Goal: Task Accomplishment & Management: Use online tool/utility

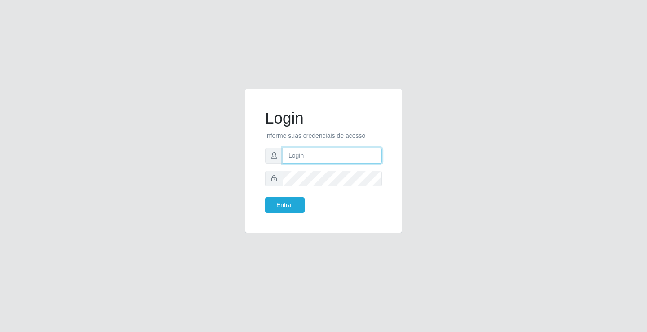
click at [297, 153] on input "text" at bounding box center [332, 156] width 99 height 16
type input "zivaneide@ideal"
click at [265, 197] on button "Entrar" at bounding box center [285, 205] width 40 height 16
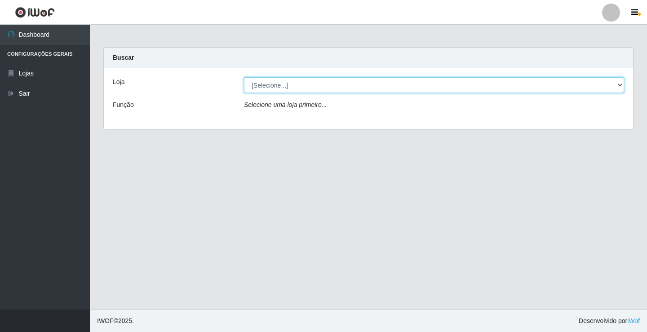
click at [623, 85] on select "[Selecione...] Ideal - Conceição" at bounding box center [434, 85] width 380 height 16
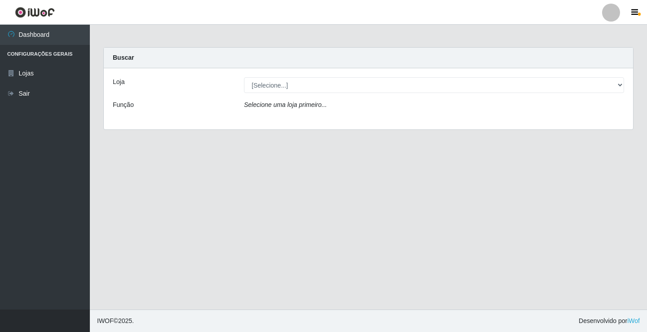
click at [308, 120] on div "Loja [Selecione...] Ideal - Conceição Função Selecione uma loja primeiro..." at bounding box center [369, 98] width 530 height 61
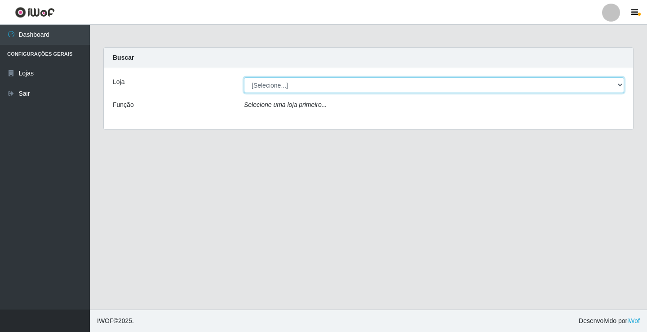
click at [620, 85] on select "[Selecione...] Ideal - Conceição" at bounding box center [434, 85] width 380 height 16
select select "231"
click at [244, 77] on select "[Selecione...] Ideal - Conceição" at bounding box center [434, 85] width 380 height 16
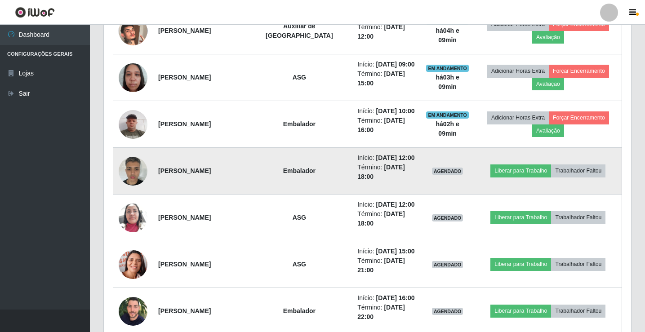
scroll to position [450, 0]
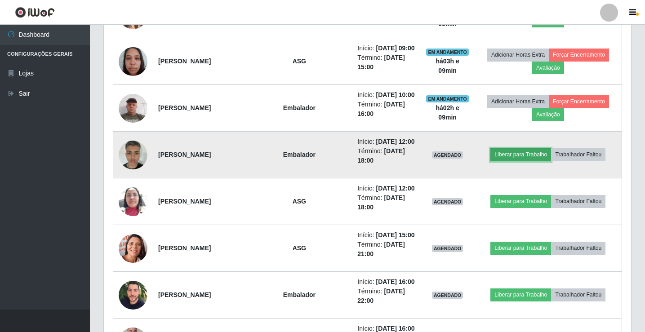
click at [526, 155] on button "Liberar para Trabalho" at bounding box center [521, 154] width 61 height 13
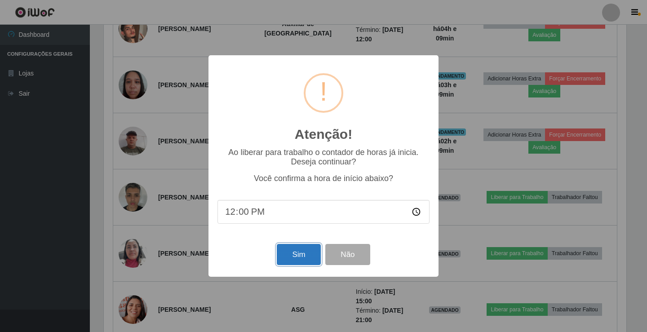
click at [296, 260] on button "Sim" at bounding box center [299, 254] width 44 height 21
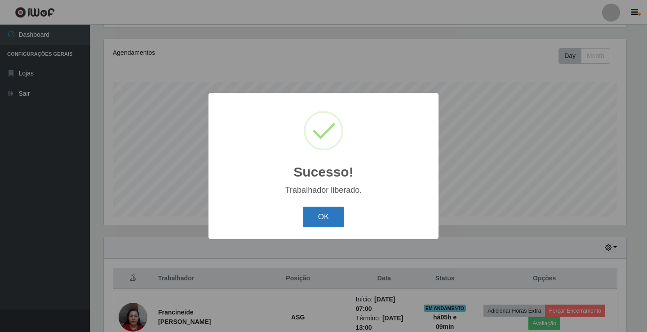
click at [338, 225] on button "OK" at bounding box center [324, 217] width 42 height 21
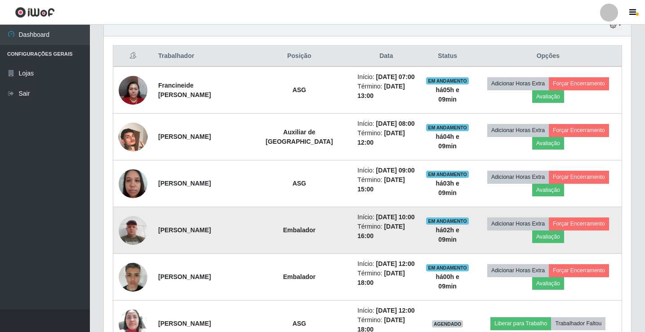
scroll to position [330, 0]
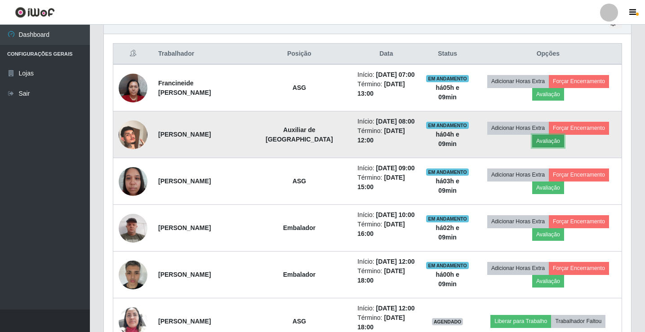
click at [558, 139] on button "Avaliação" at bounding box center [548, 141] width 32 height 13
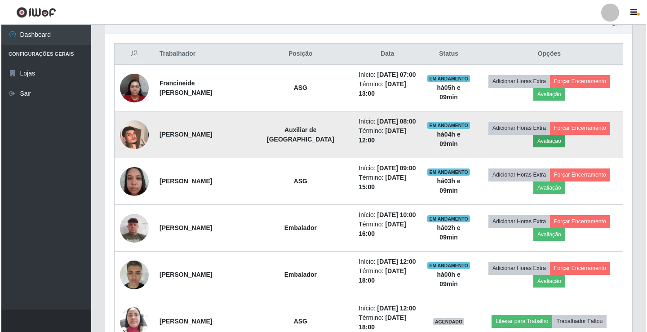
scroll to position [187, 523]
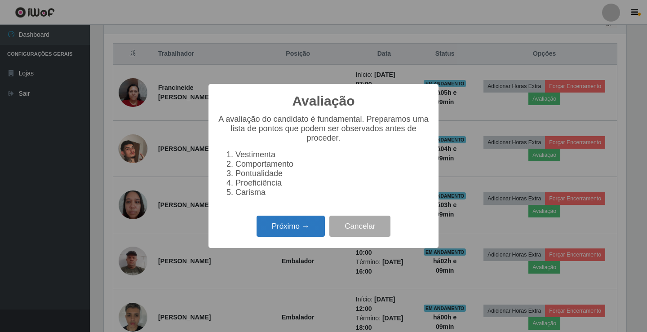
click at [308, 230] on button "Próximo →" at bounding box center [291, 226] width 68 height 21
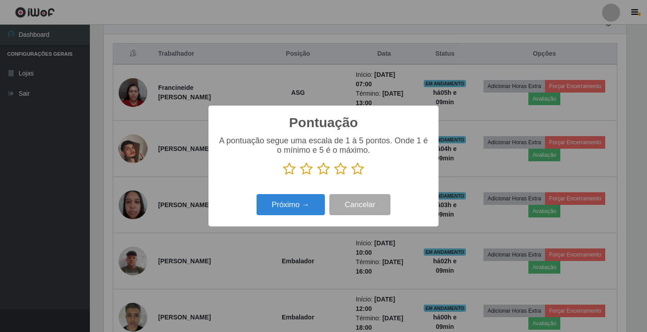
scroll to position [449425, 449089]
click at [340, 170] on icon at bounding box center [341, 168] width 13 height 13
click at [335, 176] on input "radio" at bounding box center [335, 176] width 0 height 0
click at [296, 212] on button "Próximo →" at bounding box center [291, 204] width 68 height 21
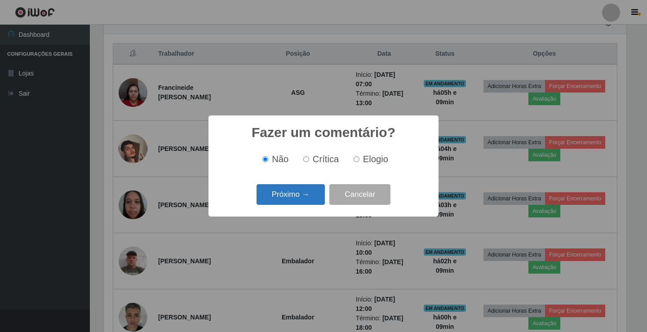
click at [298, 187] on button "Próximo →" at bounding box center [291, 194] width 68 height 21
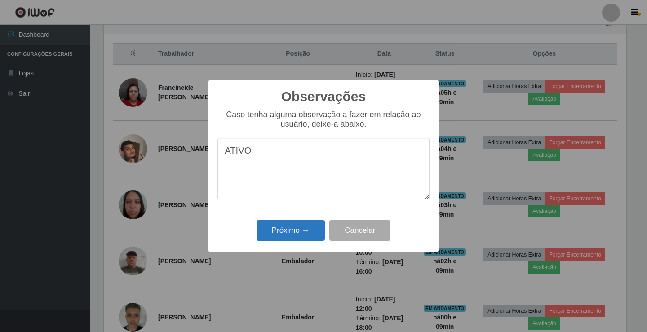
type textarea "ATIVO"
click at [296, 234] on button "Próximo →" at bounding box center [291, 230] width 68 height 21
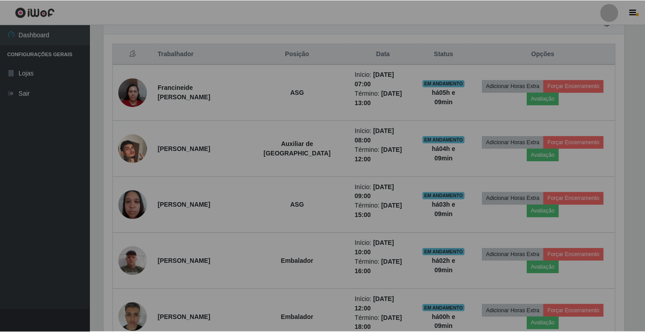
scroll to position [187, 527]
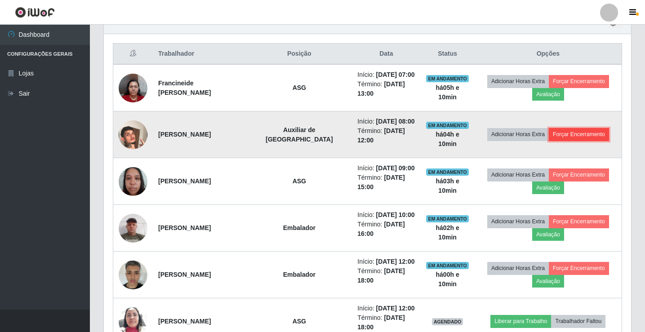
click at [562, 134] on button "Forçar Encerramento" at bounding box center [579, 134] width 60 height 13
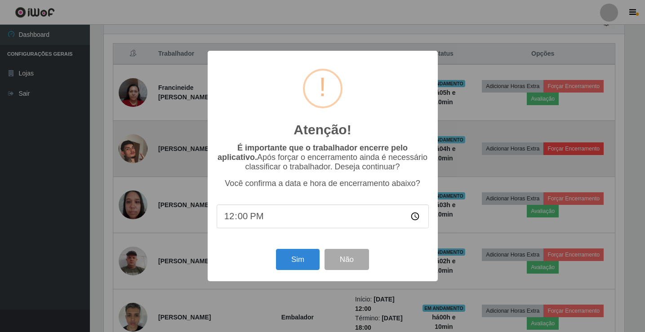
scroll to position [187, 523]
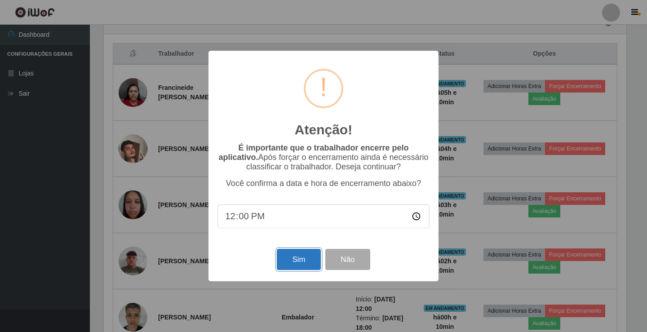
click at [308, 262] on button "Sim" at bounding box center [299, 259] width 44 height 21
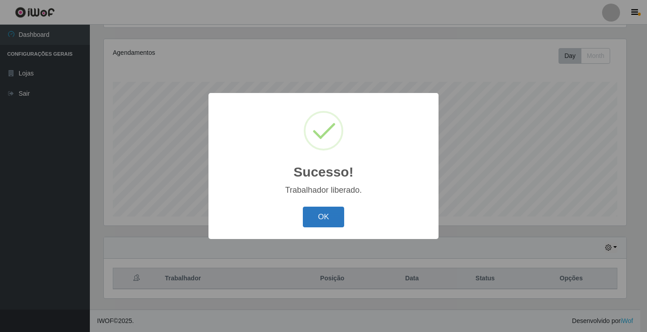
click at [325, 212] on button "OK" at bounding box center [324, 217] width 42 height 21
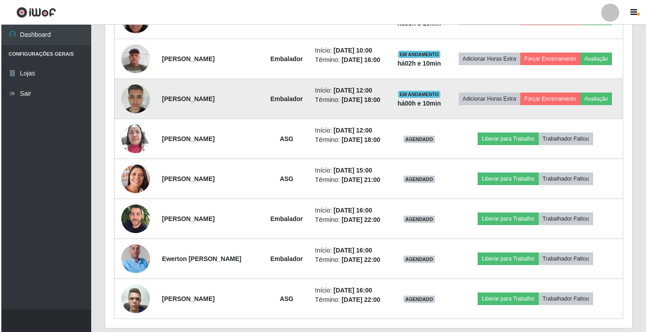
scroll to position [0, 0]
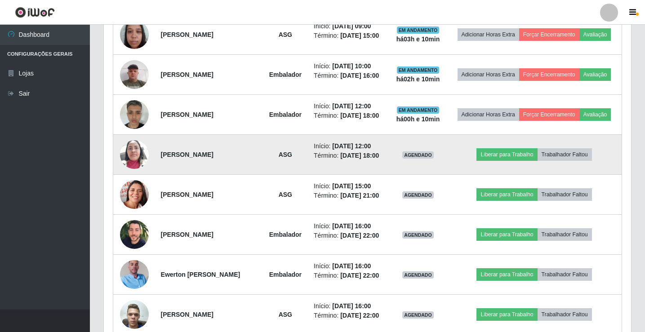
click at [136, 174] on img at bounding box center [134, 154] width 29 height 38
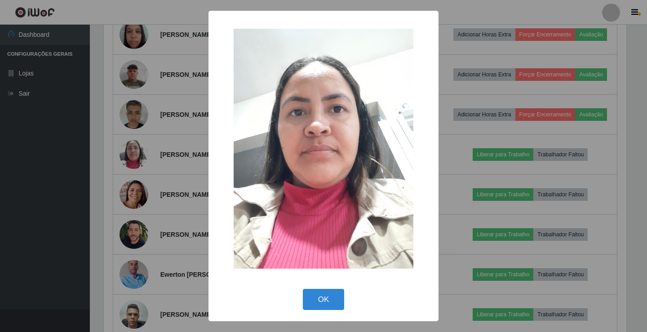
click at [476, 153] on div "× OK Cancel" at bounding box center [323, 166] width 647 height 332
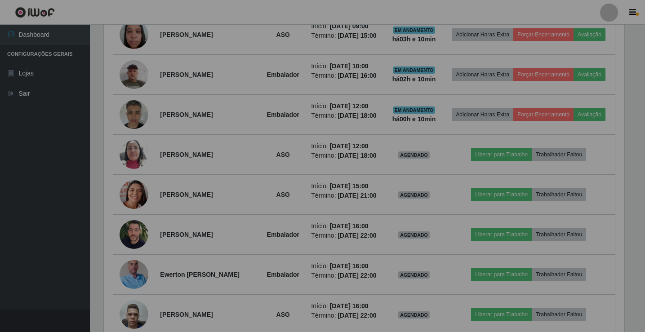
scroll to position [187, 527]
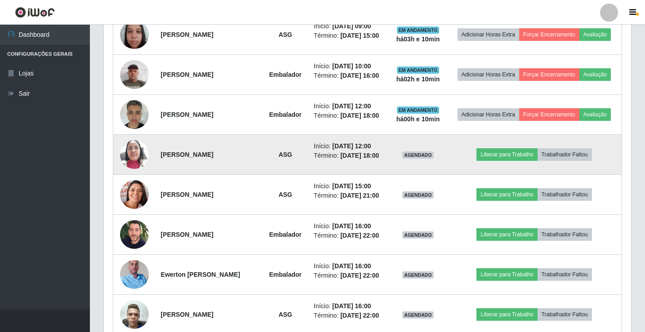
click at [138, 174] on img at bounding box center [134, 154] width 29 height 38
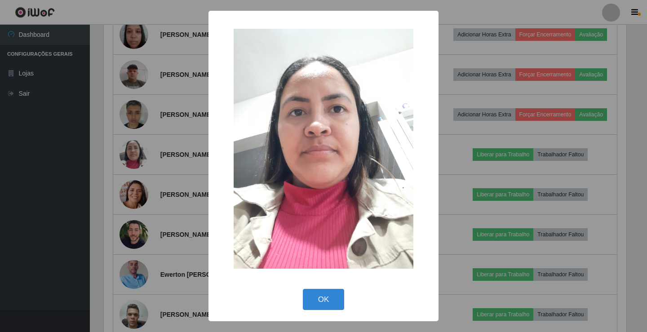
click at [470, 153] on div "× OK Cancel" at bounding box center [323, 166] width 647 height 332
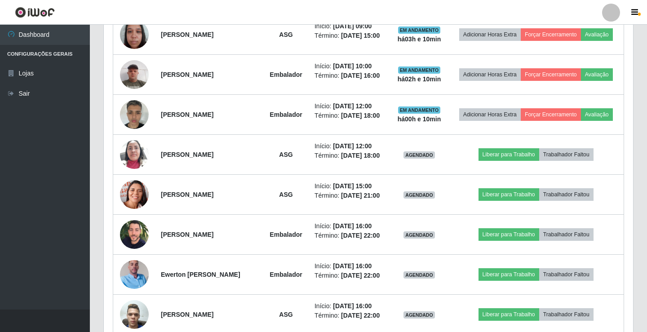
scroll to position [187, 527]
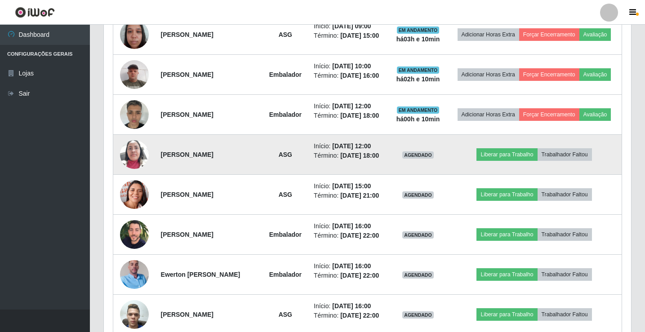
click at [128, 174] on img at bounding box center [134, 154] width 29 height 38
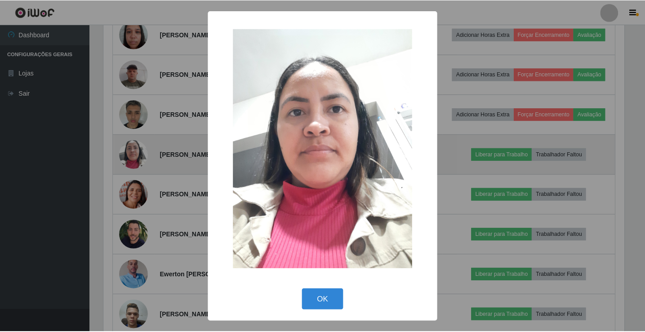
scroll to position [187, 523]
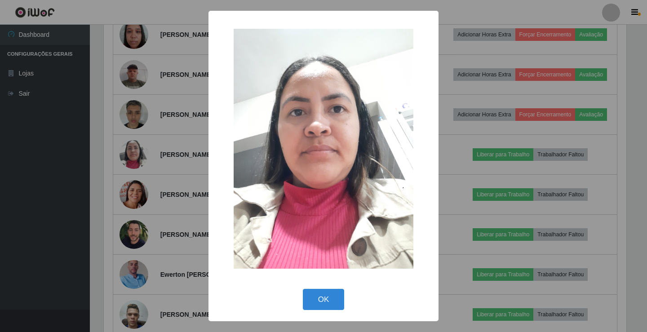
click at [468, 156] on div "× OK Cancel" at bounding box center [323, 166] width 647 height 332
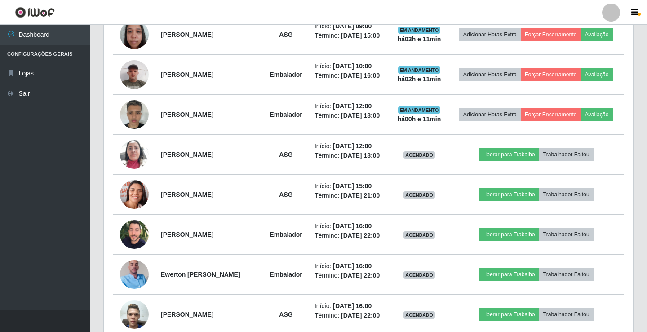
scroll to position [187, 527]
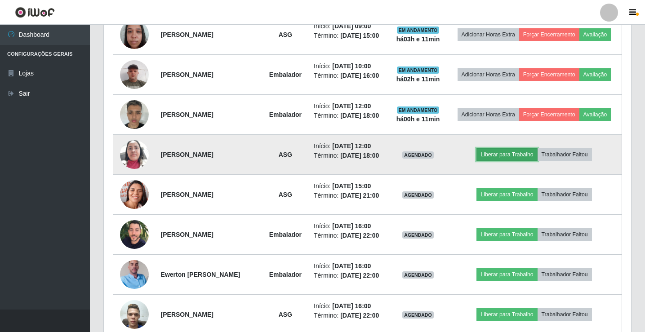
click at [518, 161] on button "Liberar para Trabalho" at bounding box center [507, 154] width 61 height 13
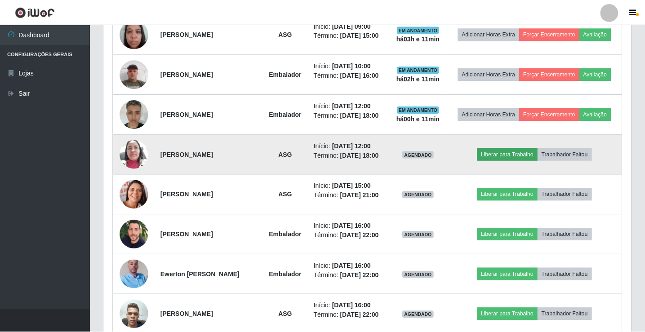
scroll to position [187, 523]
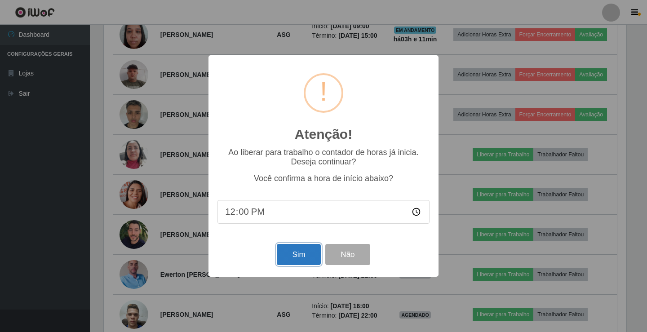
click at [300, 251] on button "Sim" at bounding box center [299, 254] width 44 height 21
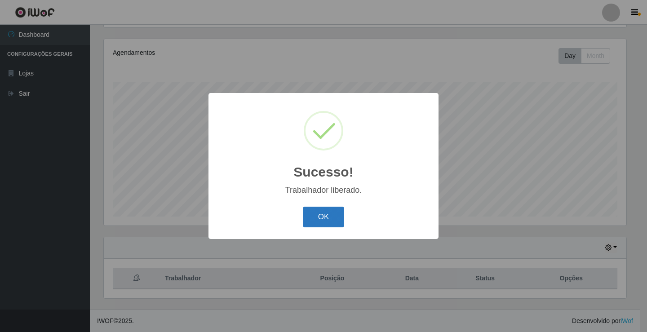
click at [328, 218] on button "OK" at bounding box center [324, 217] width 42 height 21
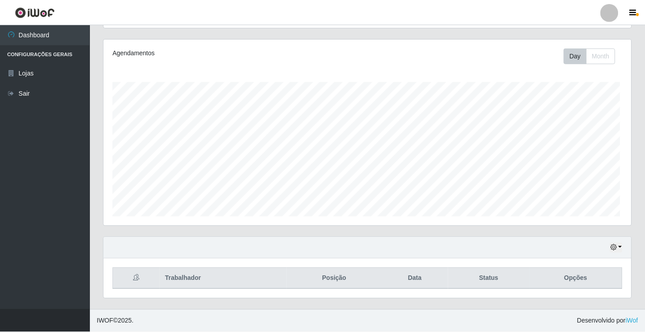
scroll to position [187, 527]
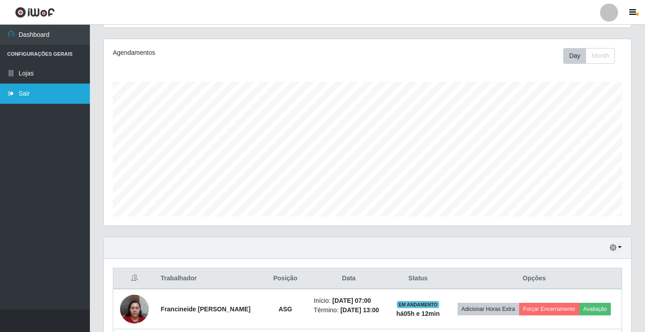
click at [38, 94] on link "Sair" at bounding box center [45, 94] width 90 height 20
